Goal: Check status: Check status

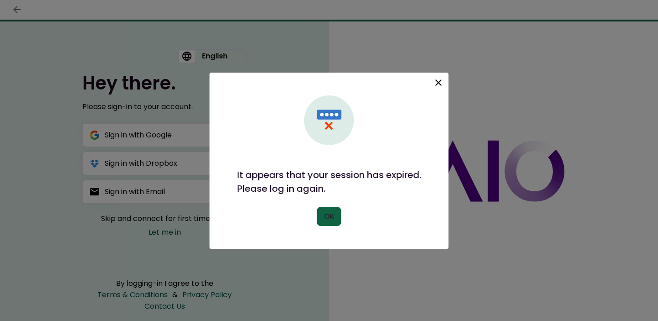
click at [439, 81] on icon at bounding box center [438, 82] width 11 height 11
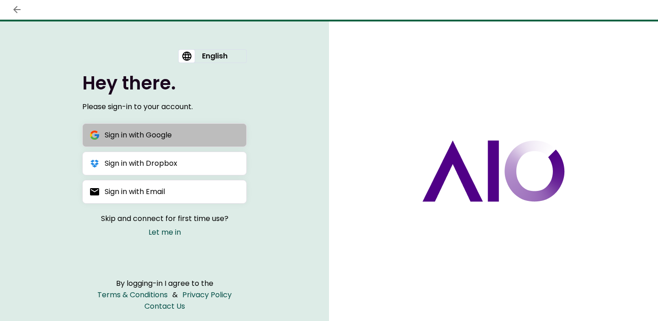
click at [166, 141] on div "Sign in with Google" at bounding box center [138, 134] width 67 height 11
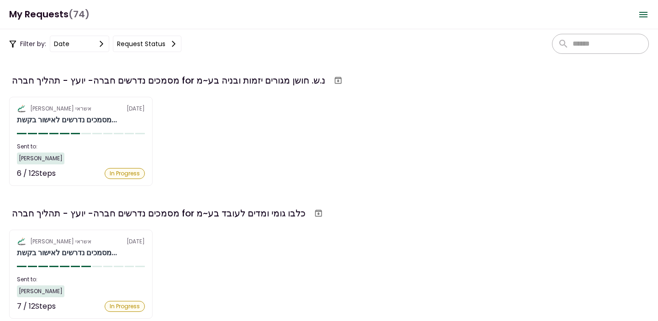
click at [579, 41] on input "text" at bounding box center [610, 44] width 74 height 15
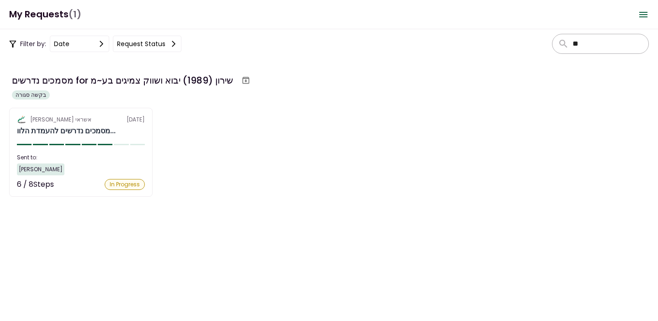
type input "*"
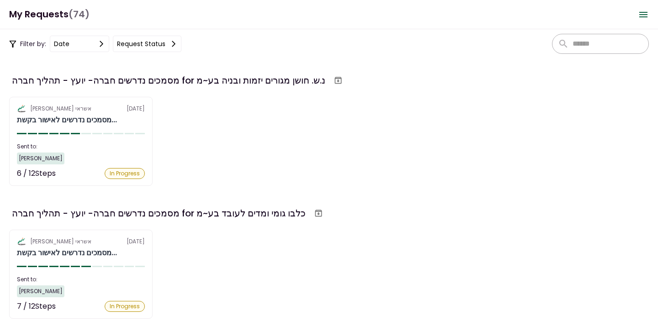
click at [530, 151] on div "אלטשולר שחם אשראי [DATE] מסמכים נדרשים לאישור בקשת... Sent to: [PERSON_NAME] 6 …" at bounding box center [329, 141] width 640 height 89
